Goal: Transaction & Acquisition: Purchase product/service

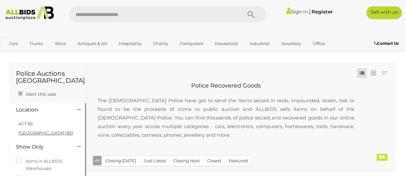
click at [34, 133] on link "[GEOGRAPHIC_DATA] (90)" at bounding box center [46, 132] width 54 height 5
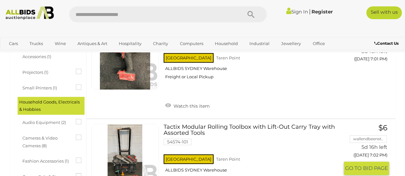
scroll to position [192, 0]
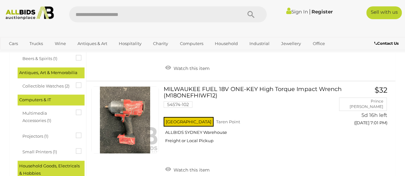
click at [76, 82] on icon at bounding box center [76, 82] width 0 height 0
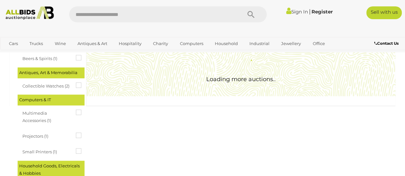
scroll to position [0, 0]
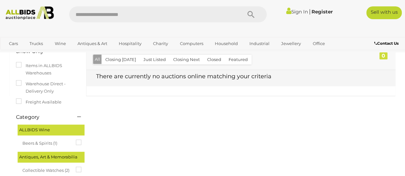
scroll to position [96, 0]
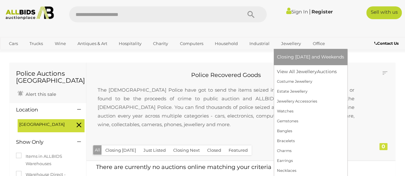
click at [289, 44] on link "Jewellery" at bounding box center [291, 43] width 28 height 11
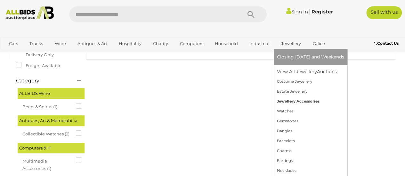
scroll to position [128, 0]
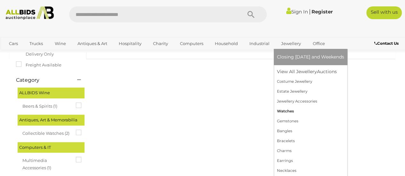
click at [287, 111] on link "Watches" at bounding box center [310, 111] width 67 height 10
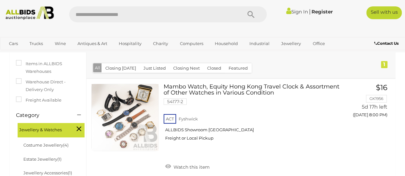
scroll to position [96, 0]
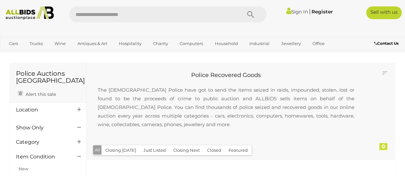
scroll to position [128, 0]
